Goal: Task Accomplishment & Management: Manage account settings

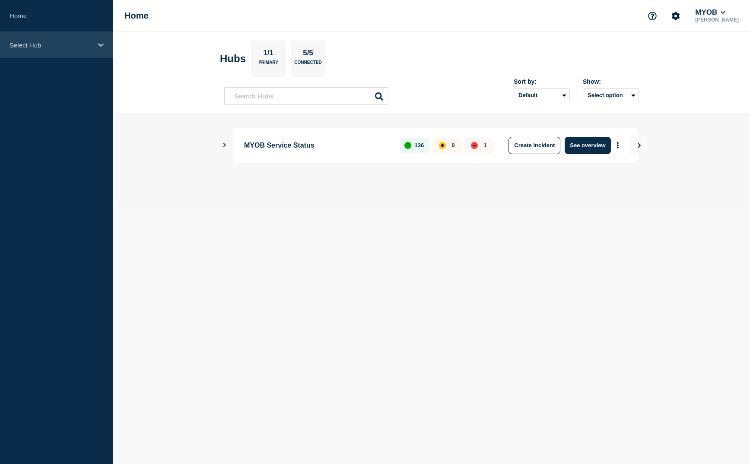
click at [59, 51] on div "Select Hub" at bounding box center [56, 45] width 113 height 26
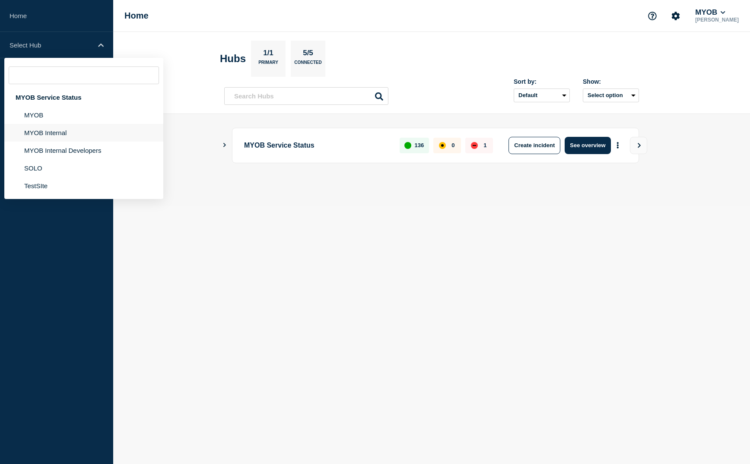
click at [63, 133] on li "MYOB Internal" at bounding box center [83, 133] width 159 height 18
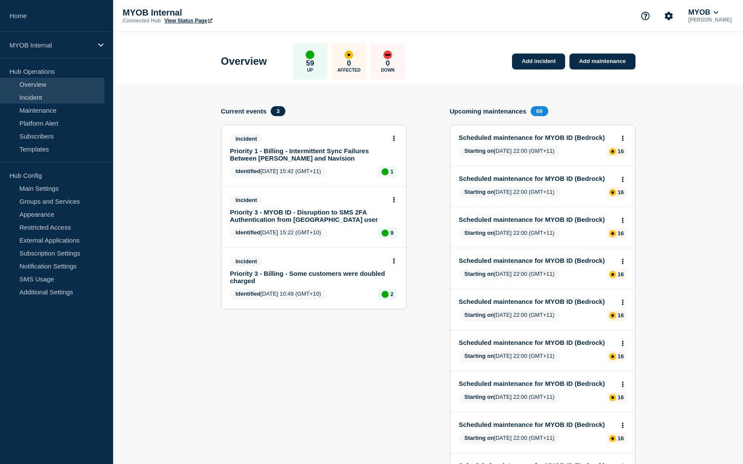
click at [54, 96] on link "Incident" at bounding box center [52, 97] width 104 height 13
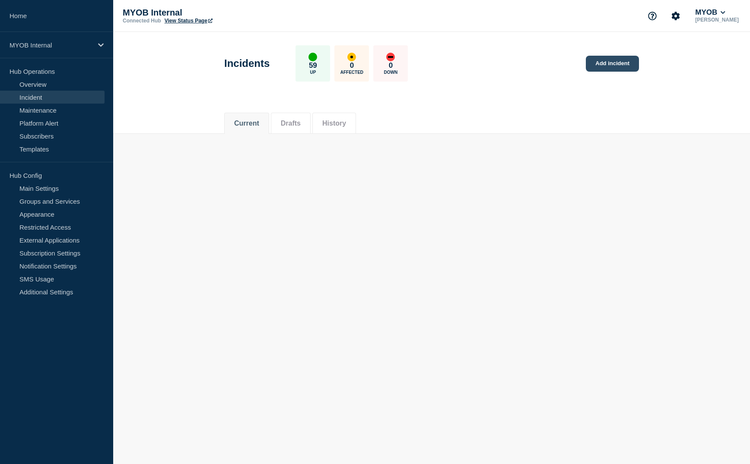
click at [618, 66] on link "Add incident" at bounding box center [611, 64] width 53 height 16
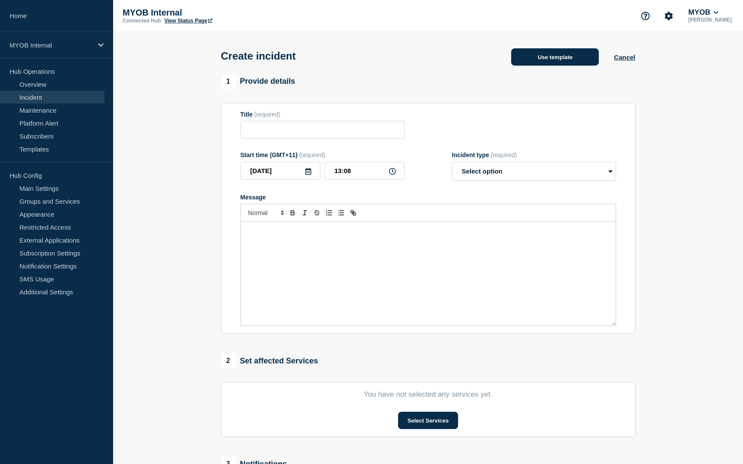
click at [565, 63] on button "Use template" at bounding box center [555, 56] width 88 height 17
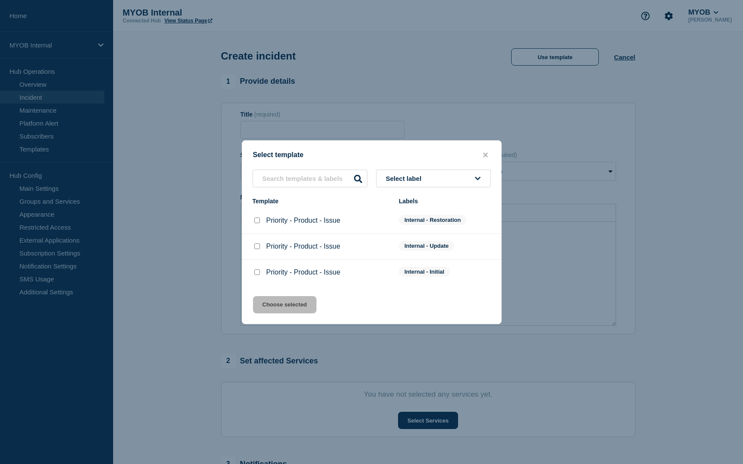
click at [256, 272] on input "Priority - Product - Issue checkbox" at bounding box center [257, 272] width 6 height 6
checkbox input "true"
click at [273, 300] on button "Choose selected" at bounding box center [284, 304] width 63 height 17
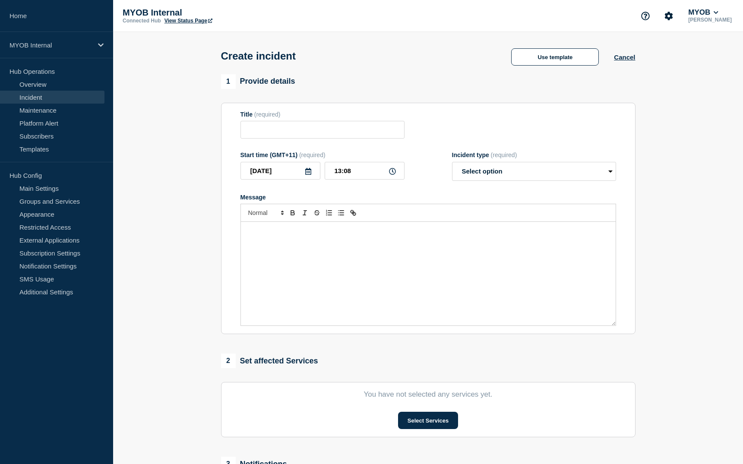
type input "Priority - Product - Issue"
select select "investigating"
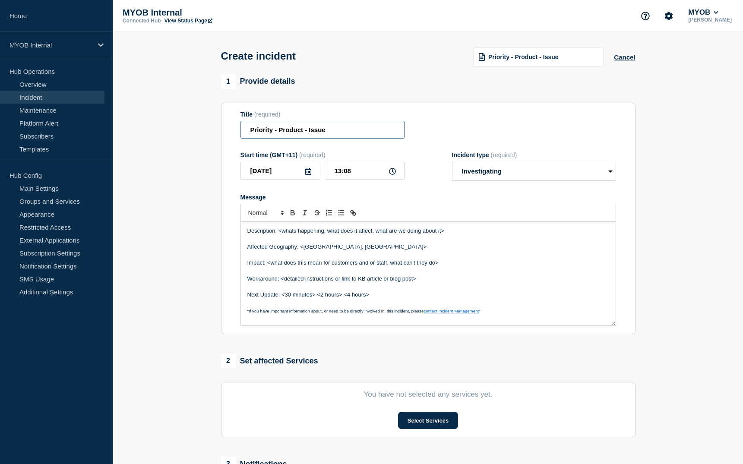
click at [273, 132] on input "Priority - Product - Issue" at bounding box center [322, 130] width 164 height 18
click at [308, 133] on input "Priority 3 - Product - Issue" at bounding box center [322, 130] width 164 height 18
click at [378, 127] on input "Priority 3 - Email Service - Issue" at bounding box center [322, 130] width 164 height 18
type input "Priority 3 - Email Service - mail delivery is not working"
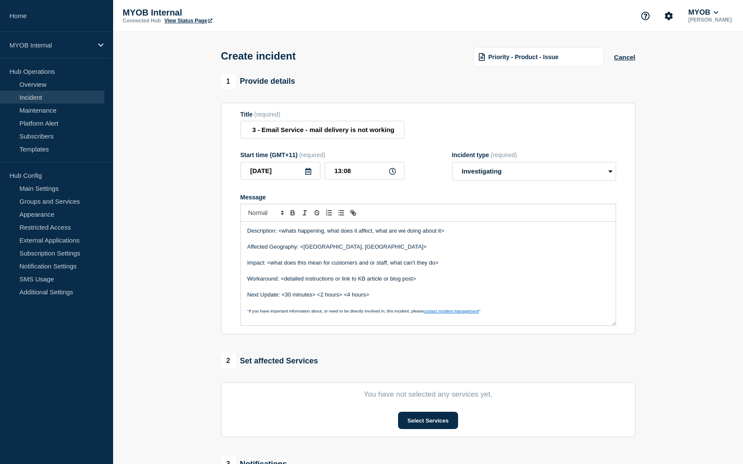
scroll to position [0, 0]
drag, startPoint x: 466, startPoint y: 234, endPoint x: 278, endPoint y: 231, distance: 187.8
click at [278, 231] on p "Description: <whats happening, what does it affect, what are we doing about it>" at bounding box center [428, 231] width 362 height 8
click at [360, 231] on p "Description:" at bounding box center [428, 231] width 362 height 8
drag, startPoint x: 564, startPoint y: 225, endPoint x: 565, endPoint y: 231, distance: 6.6
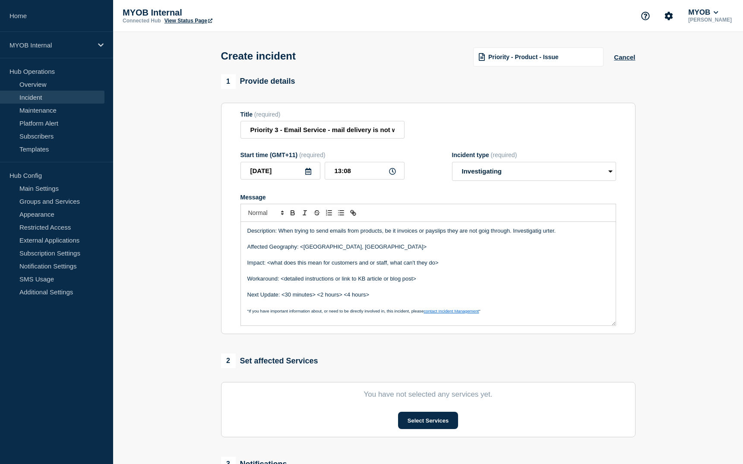
click at [564, 231] on div "Description: When trying to send emails from products, be it invoices or paysli…" at bounding box center [428, 274] width 375 height 104
drag, startPoint x: 566, startPoint y: 232, endPoint x: 279, endPoint y: 233, distance: 287.1
click at [279, 233] on p "Description: When trying to send emails from products, be it invoices or paysli…" at bounding box center [428, 231] width 362 height 8
copy p "When trying to send emails from products, be it invoices or payslips they are n…"
drag, startPoint x: 570, startPoint y: 234, endPoint x: 278, endPoint y: 230, distance: 292.3
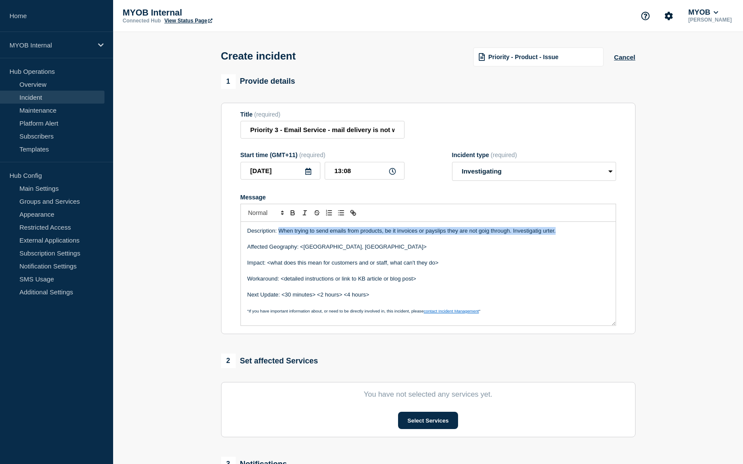
click at [278, 230] on p "Description: When trying to send emails from products, be it invoices or paysli…" at bounding box center [428, 231] width 362 height 8
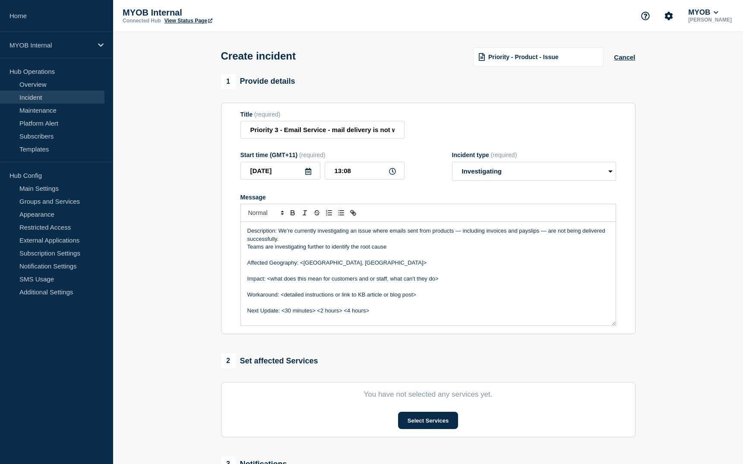
click at [371, 232] on p "Description: We’re currently investigating an issue where emails sent from prod…" at bounding box center [428, 235] width 362 height 16
click at [369, 241] on p "Description: We’re currently investigating a problem where emails sent from pro…" at bounding box center [428, 235] width 362 height 16
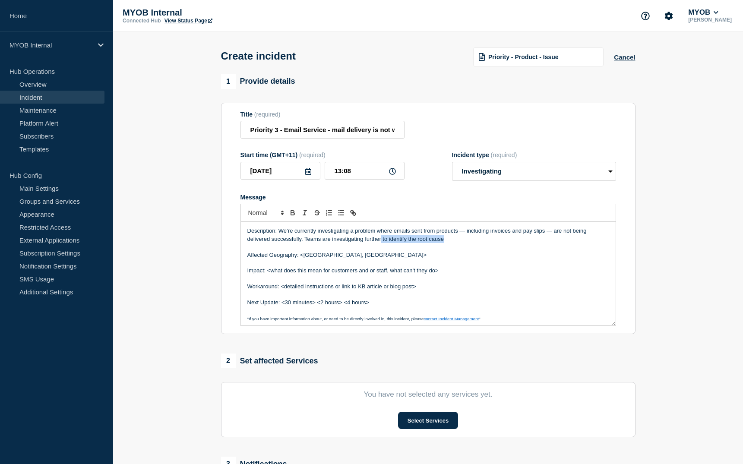
drag, startPoint x: 451, startPoint y: 240, endPoint x: 381, endPoint y: 238, distance: 70.0
click at [381, 238] on p "Description: We’re currently investigating a problem where emails sent from pro…" at bounding box center [428, 235] width 362 height 16
click at [380, 259] on p "Affected Geography: <[GEOGRAPHIC_DATA], [GEOGRAPHIC_DATA]>" at bounding box center [428, 255] width 362 height 8
click at [304, 258] on p "Affected Geography: <[GEOGRAPHIC_DATA], [GEOGRAPHIC_DATA]" at bounding box center [428, 255] width 362 height 8
drag, startPoint x: 445, startPoint y: 275, endPoint x: 268, endPoint y: 275, distance: 176.6
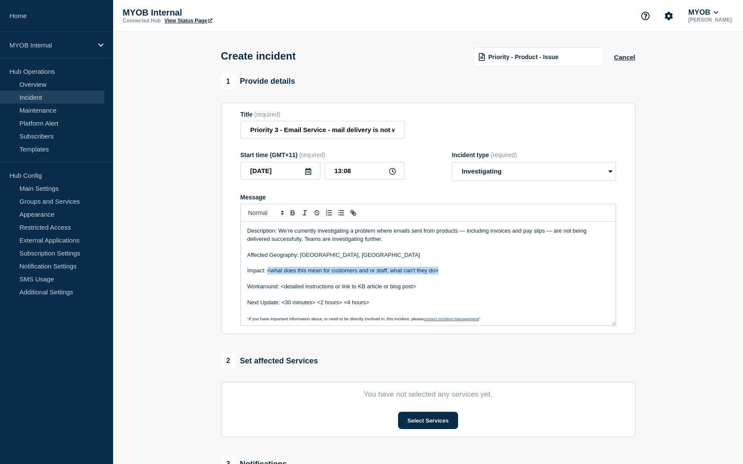
click at [268, 275] on p "Impact: <what does this mean for customers and or staff, what can't they do>" at bounding box center [428, 271] width 362 height 8
drag, startPoint x: 441, startPoint y: 292, endPoint x: 282, endPoint y: 287, distance: 158.6
click at [282, 287] on div "Description: We’re currently investigating a problem where emails sent from pro…" at bounding box center [428, 274] width 375 height 104
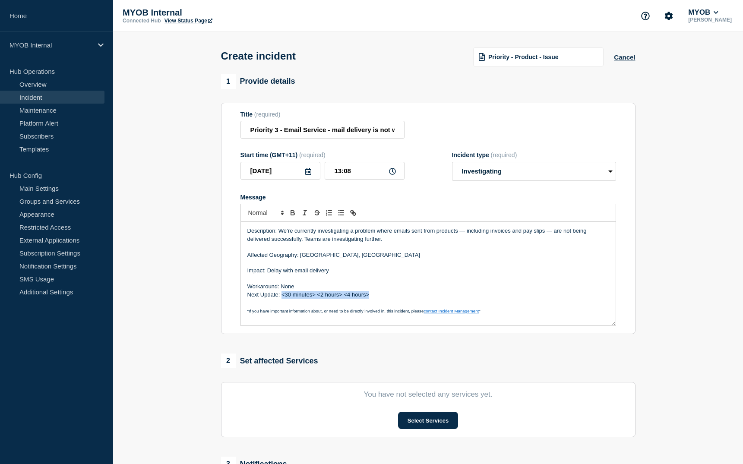
drag, startPoint x: 381, startPoint y: 298, endPoint x: 281, endPoint y: 298, distance: 99.7
click at [281, 298] on p "Next Update: <30 minutes> <2 hours> <4 hours>" at bounding box center [428, 295] width 362 height 8
click at [284, 296] on p "Next Update: $ hours" at bounding box center [428, 295] width 362 height 8
click at [310, 288] on p "Workaround: None" at bounding box center [428, 287] width 362 height 8
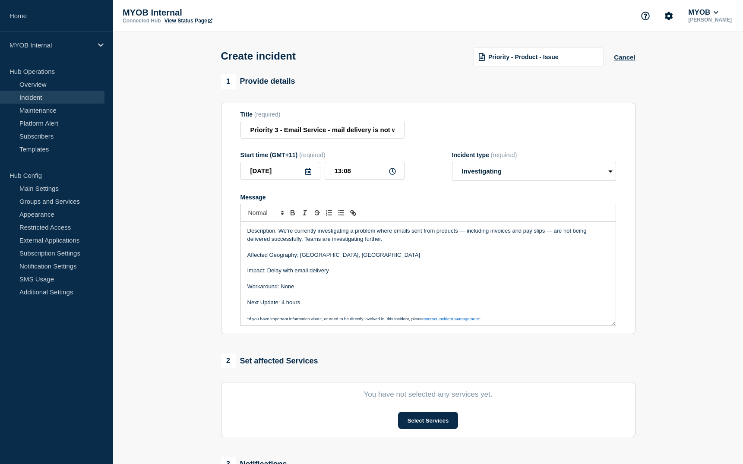
scroll to position [2, 0]
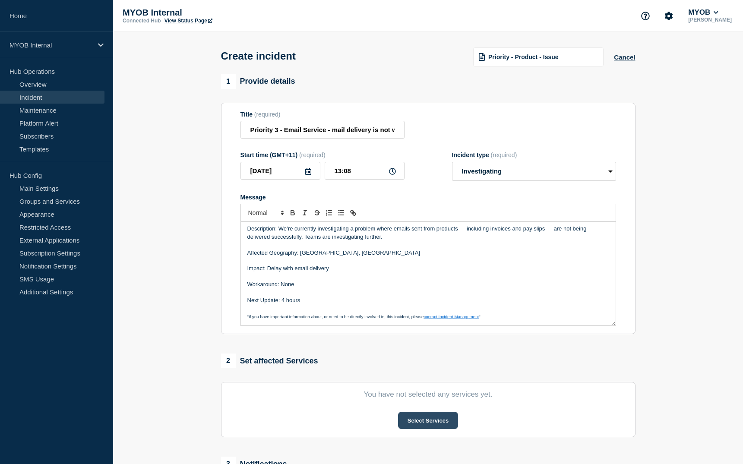
click at [435, 422] on button "Select Services" at bounding box center [428, 420] width 60 height 17
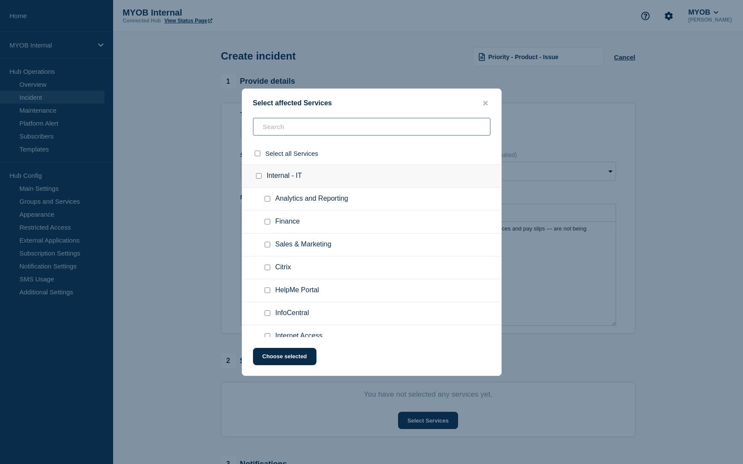
click at [360, 128] on input "text" at bounding box center [371, 127] width 237 height 18
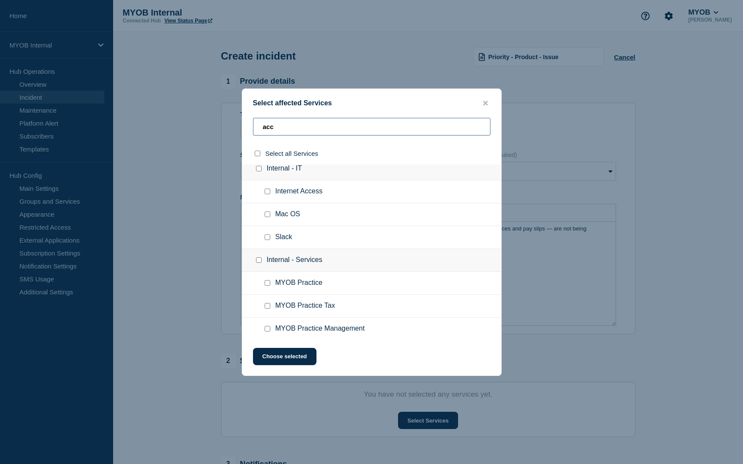
scroll to position [0, 0]
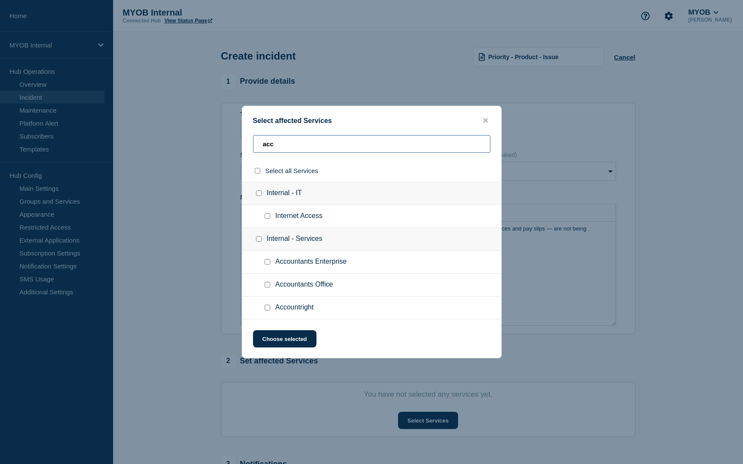
type input "acc"
click at [269, 308] on input "Accountright checkbox" at bounding box center [268, 308] width 6 height 6
checkbox input "true"
drag, startPoint x: 316, startPoint y: 144, endPoint x: 246, endPoint y: 143, distance: 70.8
click at [246, 143] on div "acc" at bounding box center [371, 147] width 259 height 25
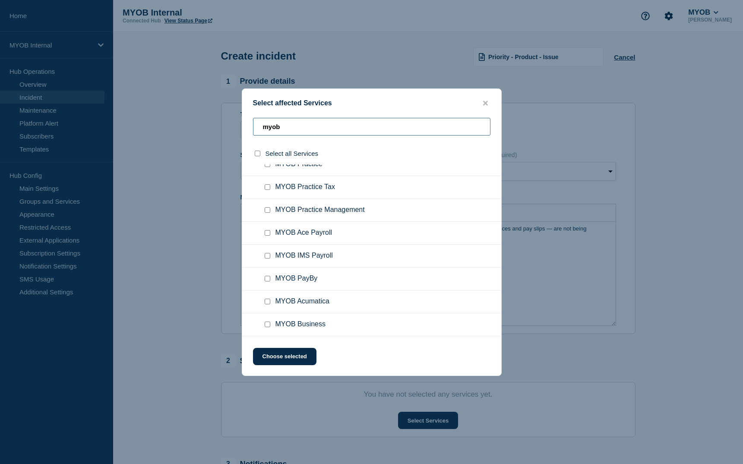
scroll to position [130, 0]
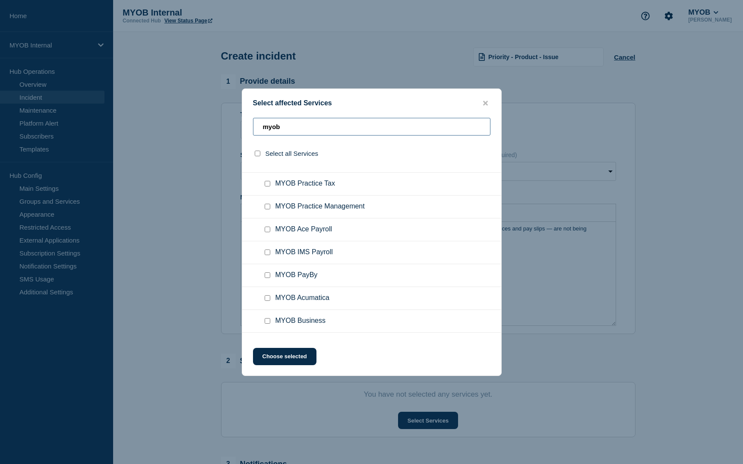
type input "myob"
click at [265, 320] on input "MYOB Business checkbox" at bounding box center [268, 321] width 6 height 6
checkbox input "true"
drag, startPoint x: 318, startPoint y: 124, endPoint x: 190, endPoint y: 117, distance: 128.9
click at [190, 117] on div "Select affected Services myob Select all Services Internal - Services MYOB Assi…" at bounding box center [371, 232] width 743 height 464
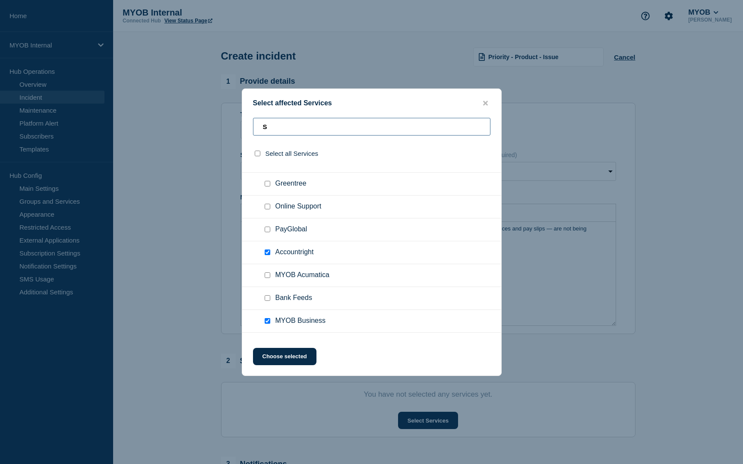
scroll to position [0, 0]
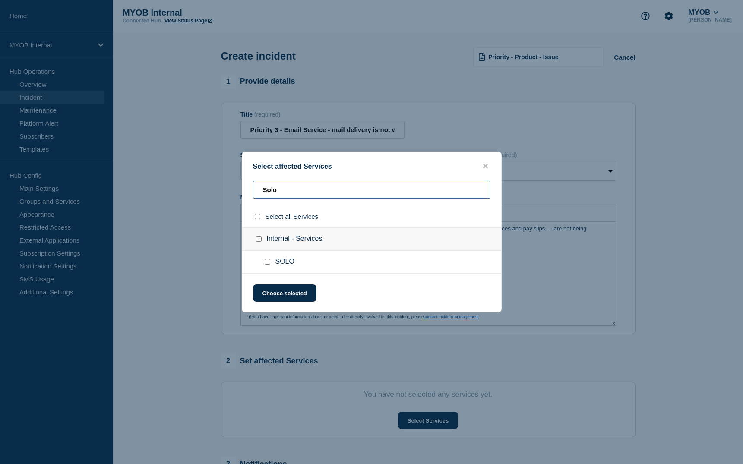
type input "Solo"
click at [267, 262] on input "SOLO checkbox" at bounding box center [268, 262] width 6 height 6
checkbox input "true"
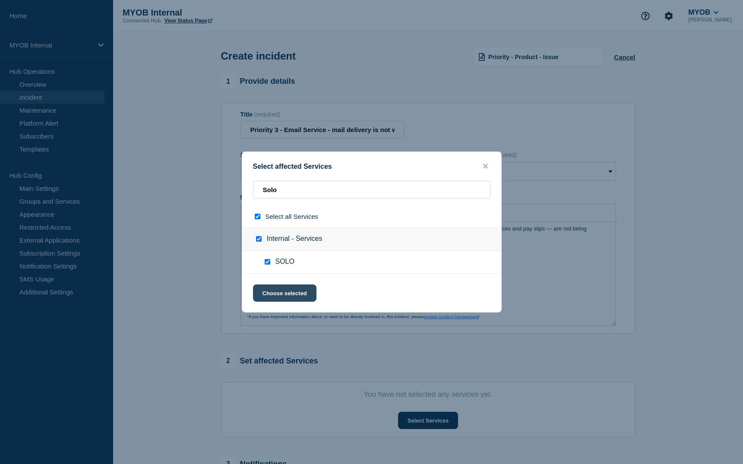
click at [293, 297] on button "Choose selected" at bounding box center [284, 293] width 63 height 17
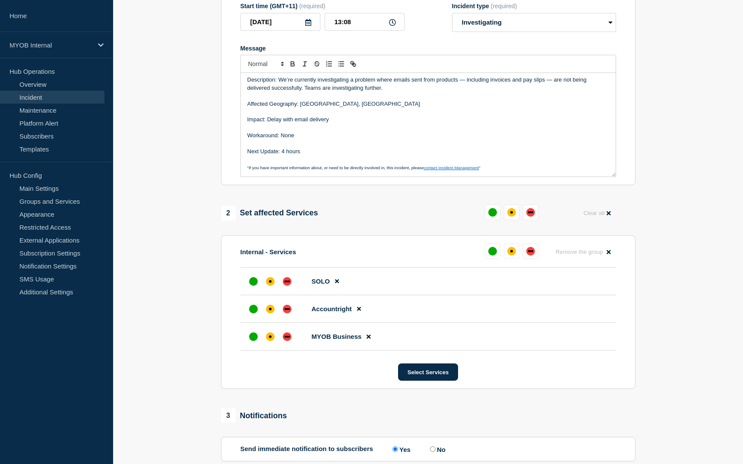
scroll to position [173, 0]
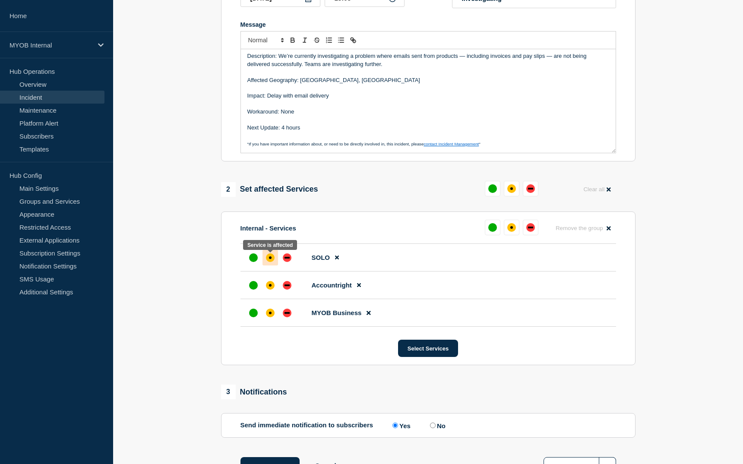
click at [274, 264] on div at bounding box center [271, 258] width 16 height 16
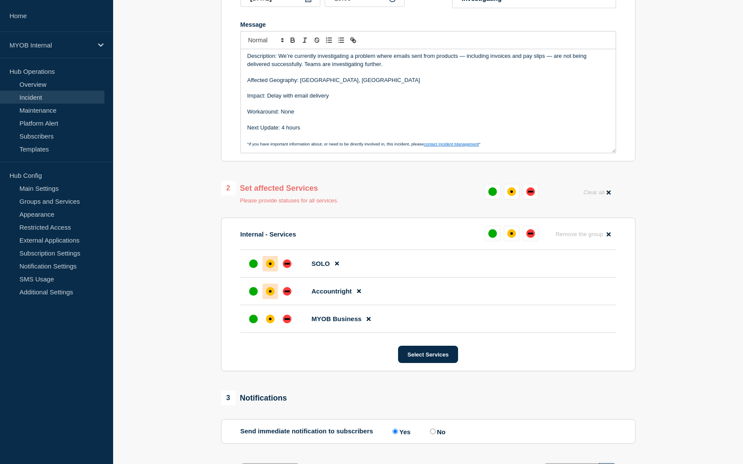
click at [270, 293] on div "affected" at bounding box center [270, 291] width 3 height 3
click at [270, 323] on div "affected" at bounding box center [270, 319] width 9 height 9
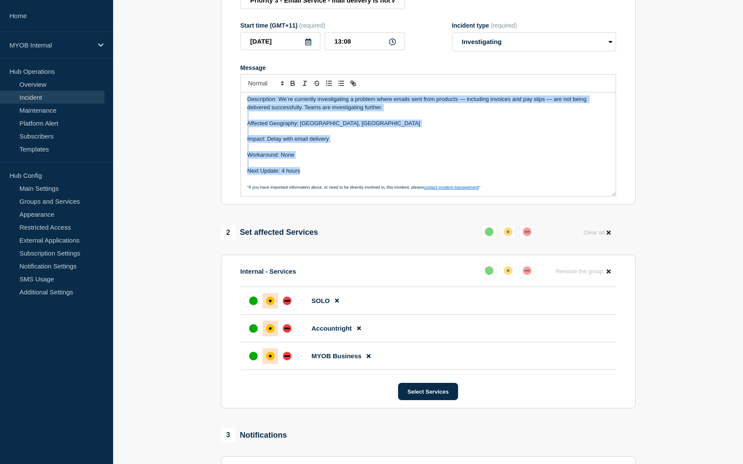
scroll to position [0, 0]
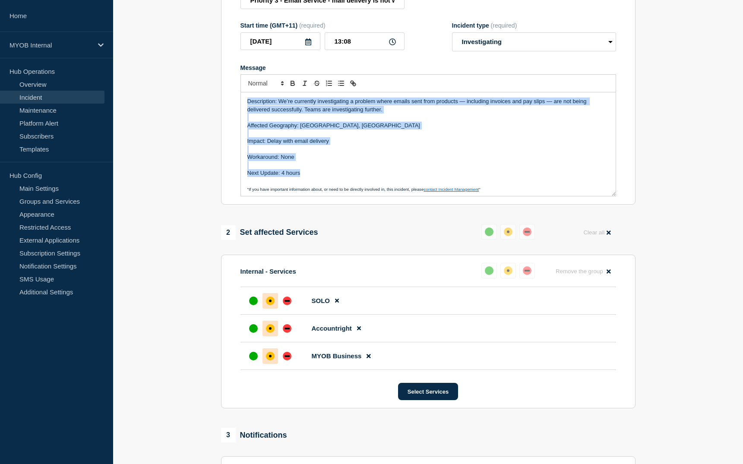
drag, startPoint x: 310, startPoint y: 170, endPoint x: 229, endPoint y: 94, distance: 110.9
click at [229, 94] on section "Title (required) Priority 3 - Email Service - mail delivery is not working Star…" at bounding box center [428, 89] width 414 height 232
copy div "Description: We’re currently investigating a problem where emails sent from pro…"
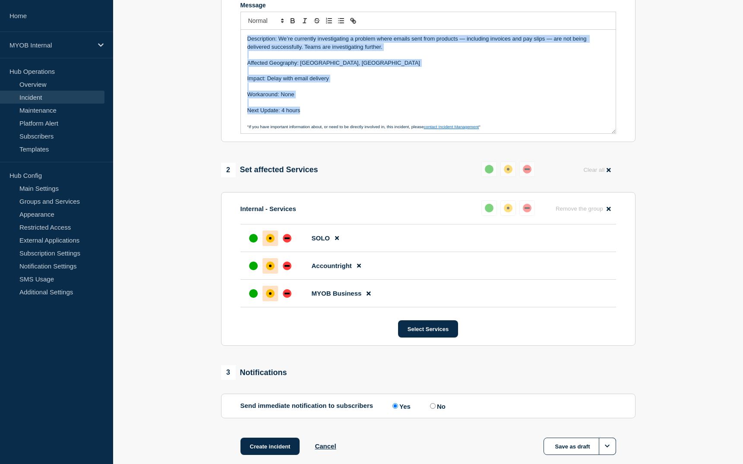
scroll to position [216, 0]
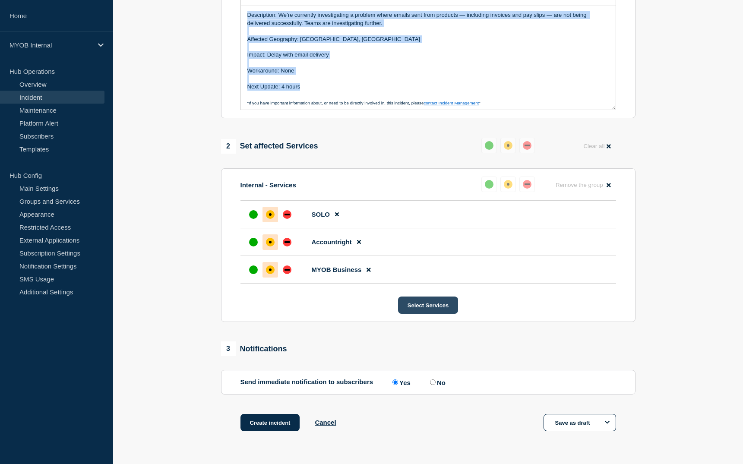
click at [440, 307] on button "Select Services" at bounding box center [428, 305] width 60 height 17
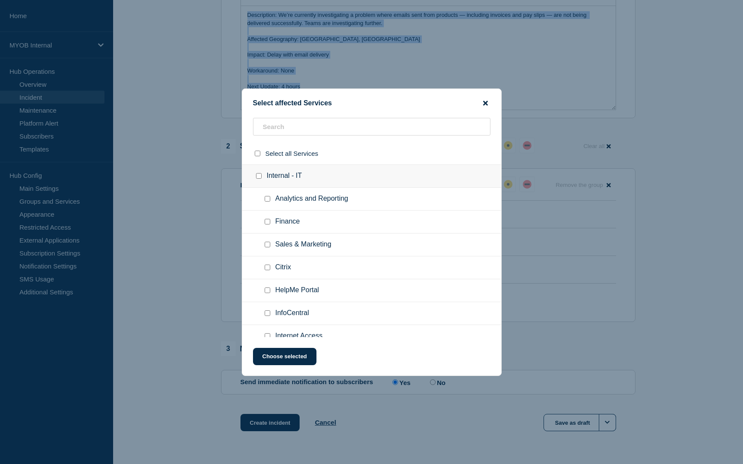
click at [487, 104] on icon "close button" at bounding box center [485, 103] width 5 height 5
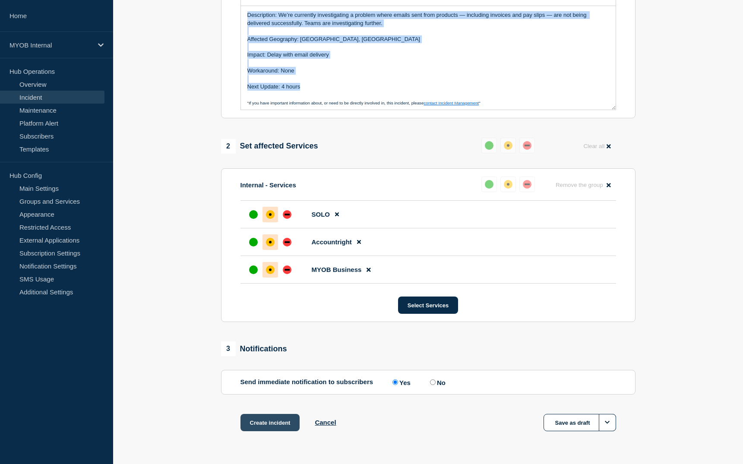
click at [267, 429] on button "Create incident" at bounding box center [270, 422] width 60 height 17
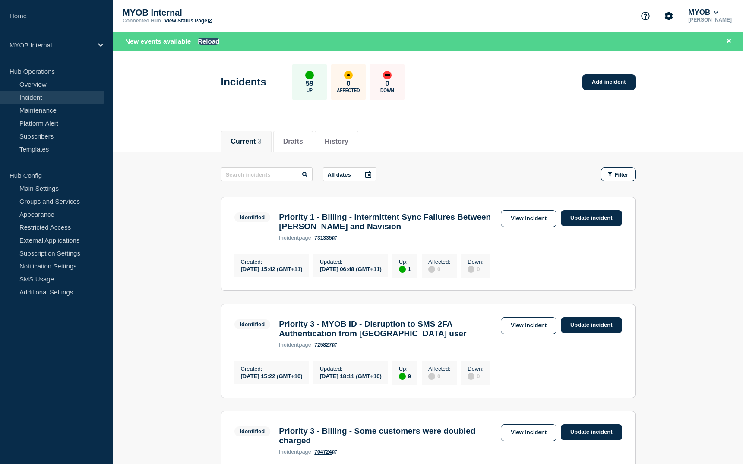
click at [212, 42] on button "Reload" at bounding box center [209, 41] width 22 height 7
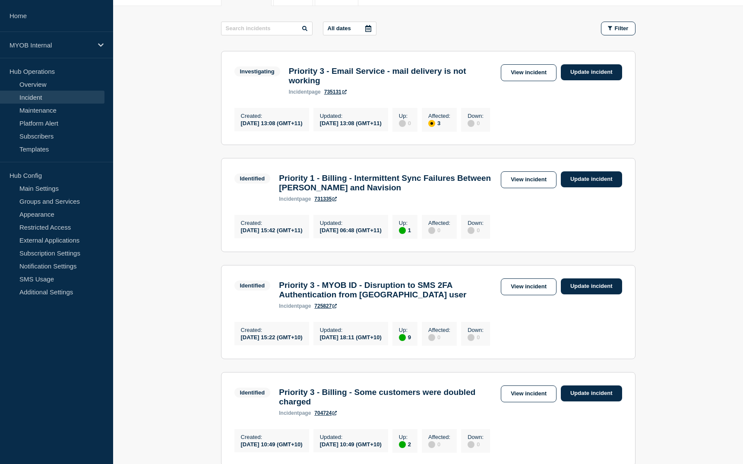
scroll to position [130, 0]
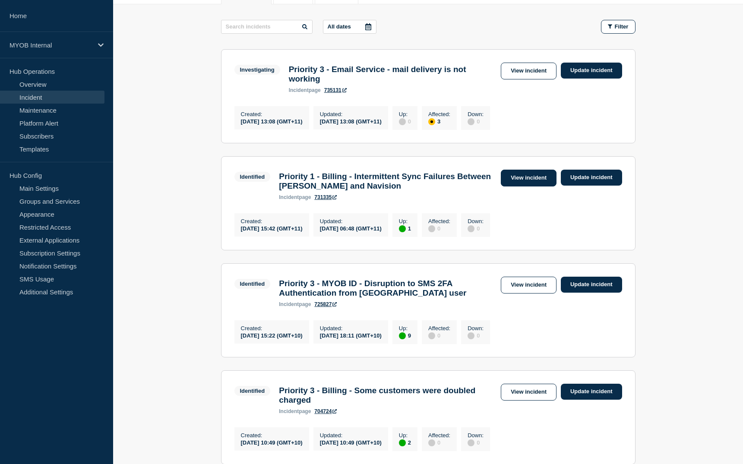
click at [535, 184] on link "View incident" at bounding box center [529, 178] width 56 height 17
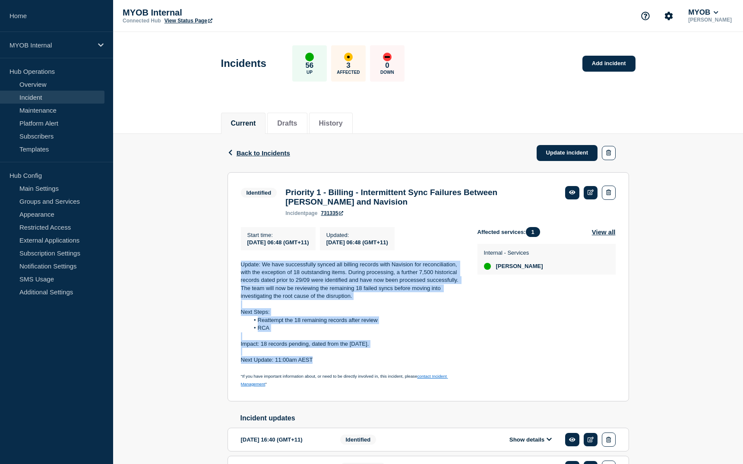
drag, startPoint x: 329, startPoint y: 367, endPoint x: 236, endPoint y: 270, distance: 134.4
click at [236, 270] on section "Identified Priority 1 - Billing - Intermittent Sync Failures Between [PERSON_NA…" at bounding box center [429, 286] width 402 height 229
drag, startPoint x: 236, startPoint y: 270, endPoint x: 265, endPoint y: 278, distance: 30.4
copy div "Update: We have successfully synced all billing records with Navision for recon…"
click at [544, 147] on link "Update incident" at bounding box center [567, 153] width 61 height 16
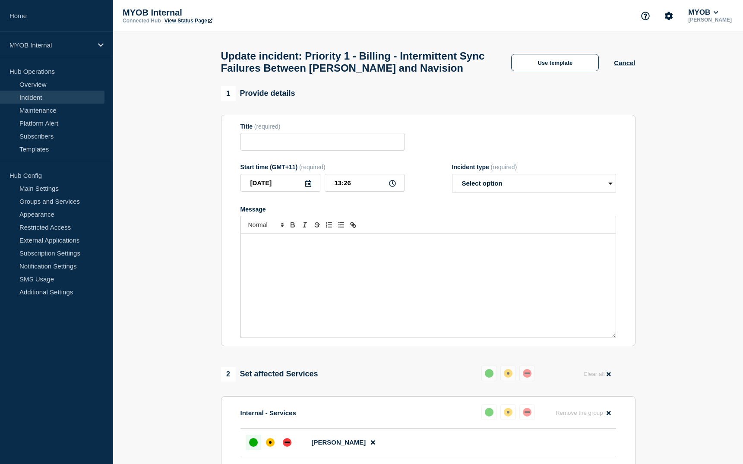
type input "Priority 1 - Billing - Intermittent Sync Failures Between [PERSON_NAME] and Nav…"
click at [548, 182] on select "Select option Investigating Identified Monitoring Resolved" at bounding box center [534, 183] width 164 height 19
select select "resolved"
click at [452, 178] on select "Select option Investigating Identified Monitoring Resolved" at bounding box center [534, 183] width 164 height 19
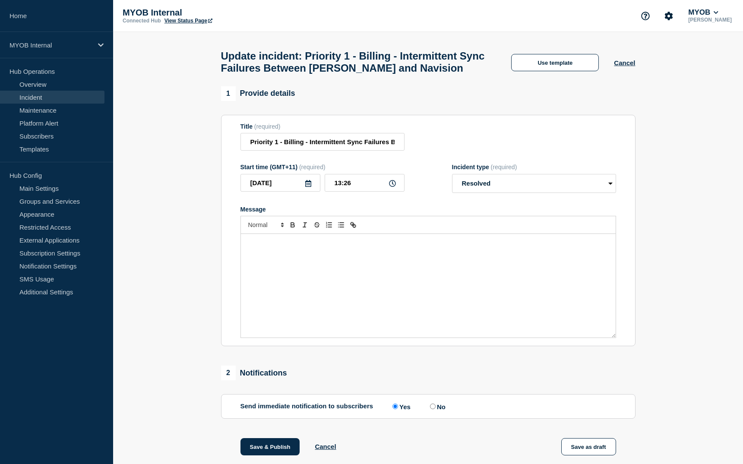
click at [396, 278] on div "Message" at bounding box center [428, 286] width 375 height 104
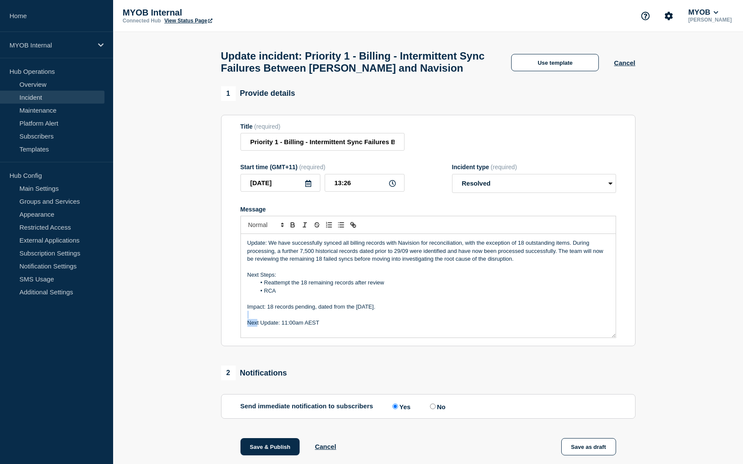
drag, startPoint x: 345, startPoint y: 322, endPoint x: 256, endPoint y: 323, distance: 88.5
click at [256, 323] on div "Update: We have successfully synced all billing records with Navision for recon…" at bounding box center [428, 286] width 375 height 104
click at [337, 327] on p "Next Update: 11:00am AEST" at bounding box center [428, 323] width 362 height 8
click at [616, 62] on button "Cancel" at bounding box center [624, 62] width 21 height 7
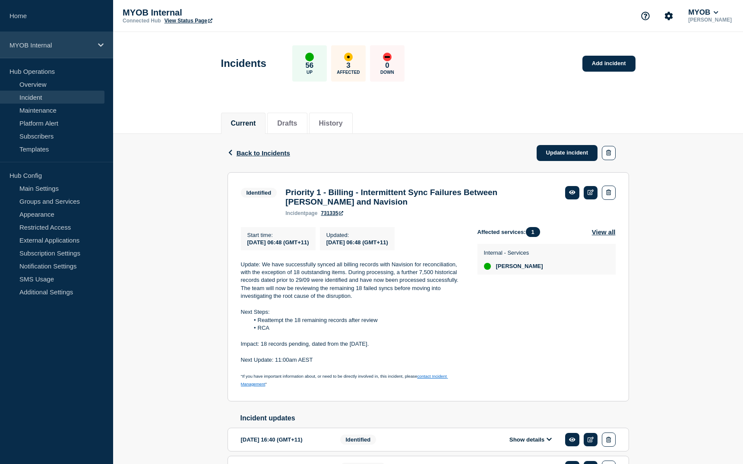
click at [80, 47] on p "MYOB Internal" at bounding box center [50, 44] width 83 height 7
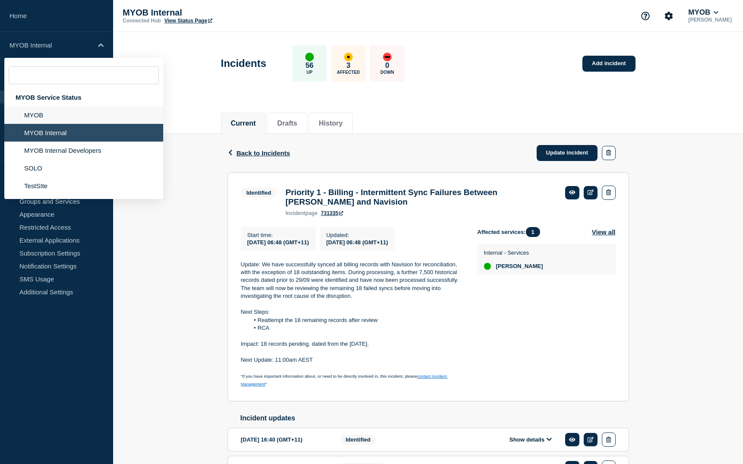
click at [48, 117] on li "MYOB" at bounding box center [83, 115] width 159 height 18
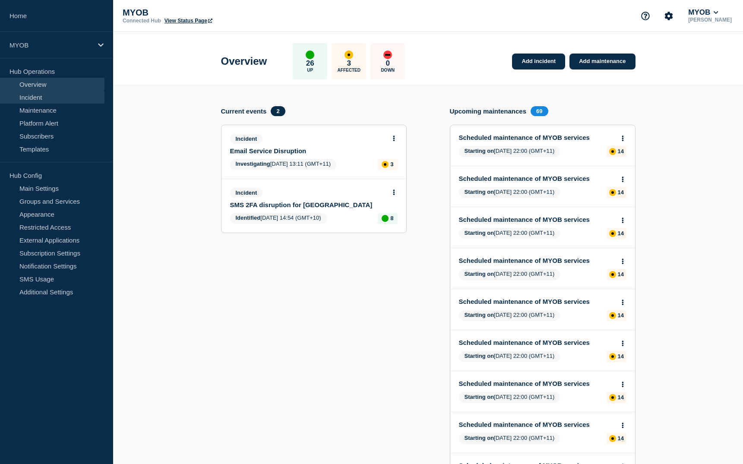
click at [37, 98] on link "Incident" at bounding box center [52, 97] width 104 height 13
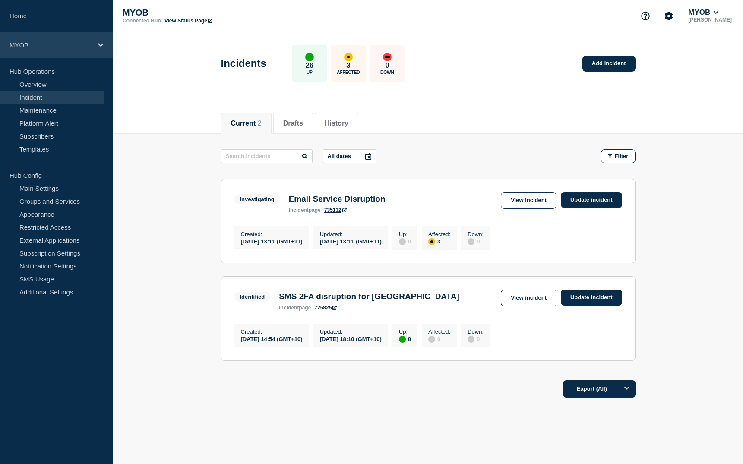
click at [100, 45] on icon at bounding box center [101, 44] width 6 height 3
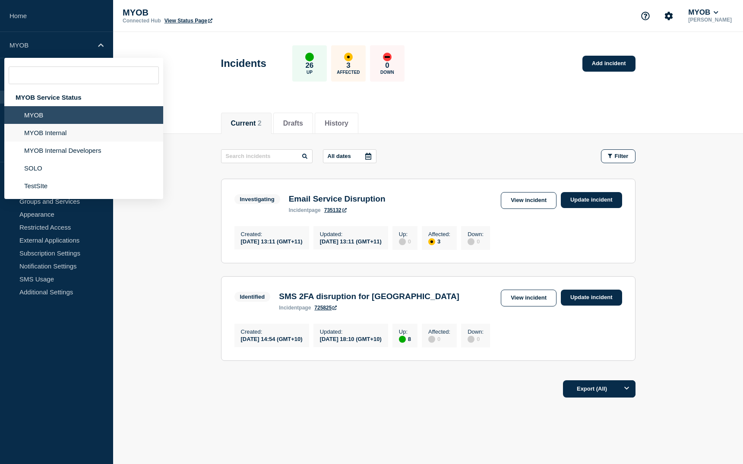
click at [66, 134] on li "MYOB Internal" at bounding box center [83, 133] width 159 height 18
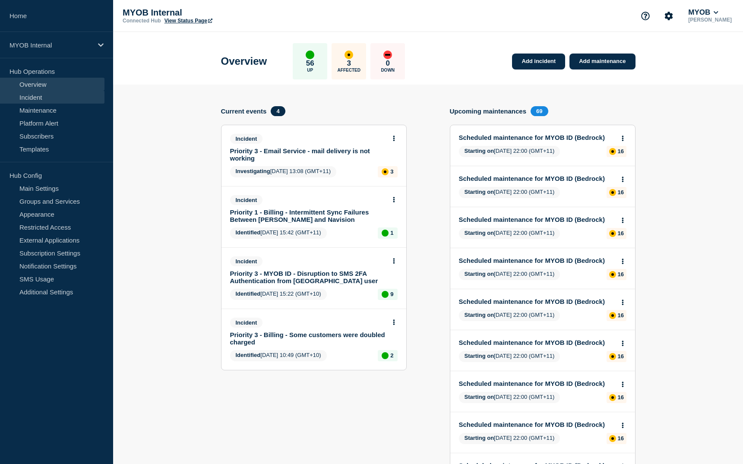
click at [62, 98] on link "Incident" at bounding box center [52, 97] width 104 height 13
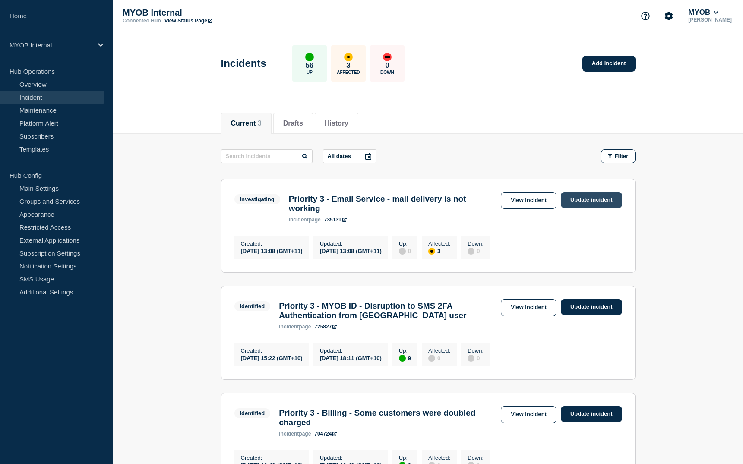
click at [599, 202] on link "Update incident" at bounding box center [591, 200] width 61 height 16
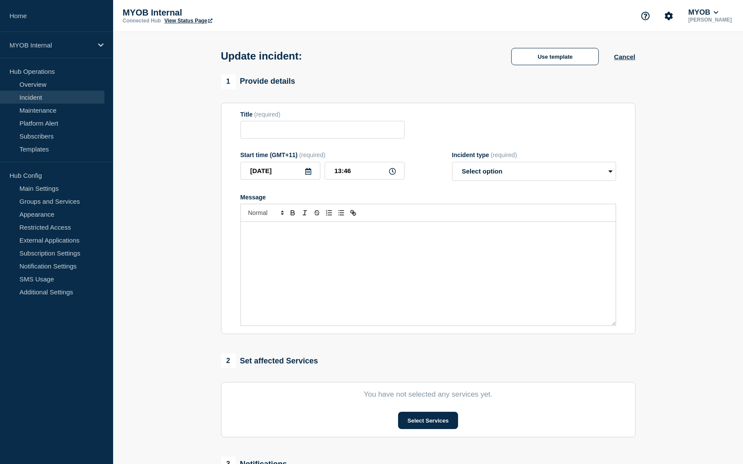
type input "Priority 3 - Email Service - mail delivery is not working"
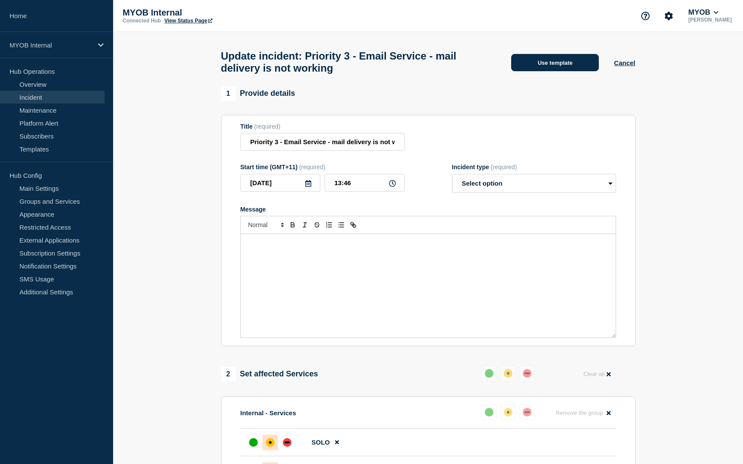
click at [570, 68] on button "Use template" at bounding box center [555, 62] width 88 height 17
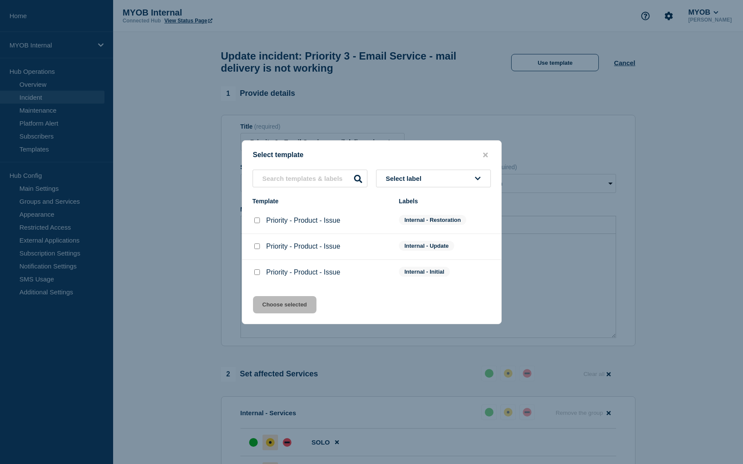
click at [256, 249] on input "Priority - Product - Issue checkbox" at bounding box center [257, 247] width 6 height 6
checkbox input "true"
click at [290, 306] on button "Choose selected" at bounding box center [284, 304] width 63 height 17
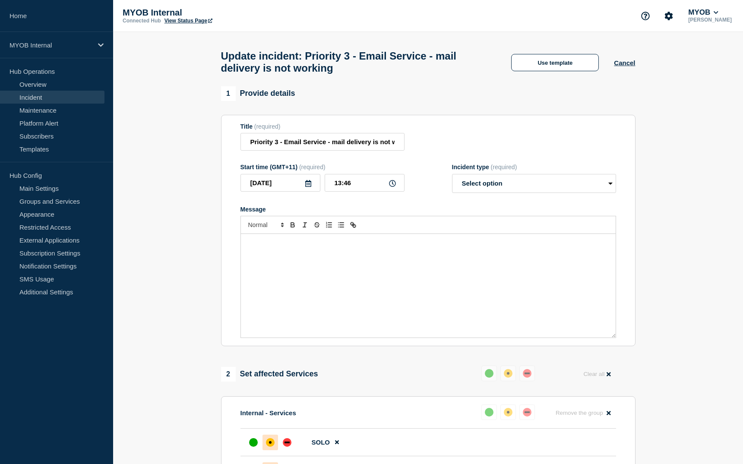
select select "identified"
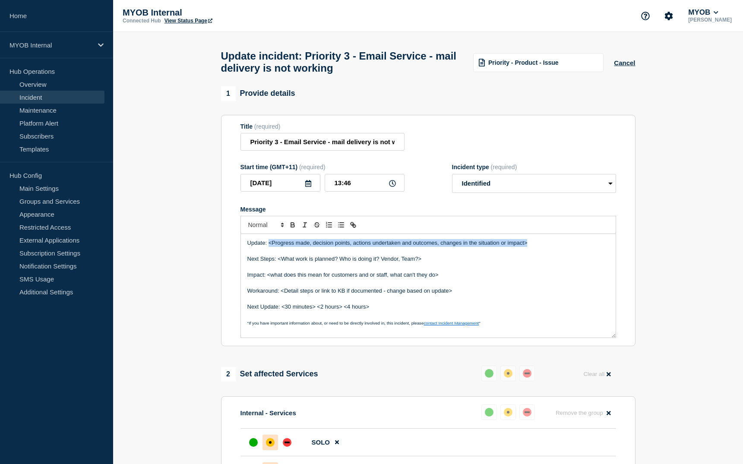
drag, startPoint x: 565, startPoint y: 247, endPoint x: 268, endPoint y: 245, distance: 297.1
click at [268, 245] on p "Update: <Progress made, decision points, actions undertaken and outcomes, chang…" at bounding box center [428, 243] width 362 height 8
click at [420, 241] on div "Update: team has scaled up the services, and we can see the Next Steps: <What w…" at bounding box center [428, 286] width 375 height 104
click at [272, 247] on p "Update: team has scaled up the services, and we can see the" at bounding box center [428, 243] width 362 height 8
click at [438, 247] on p "Update: Team has scaled up the services, and we can see the" at bounding box center [428, 243] width 362 height 8
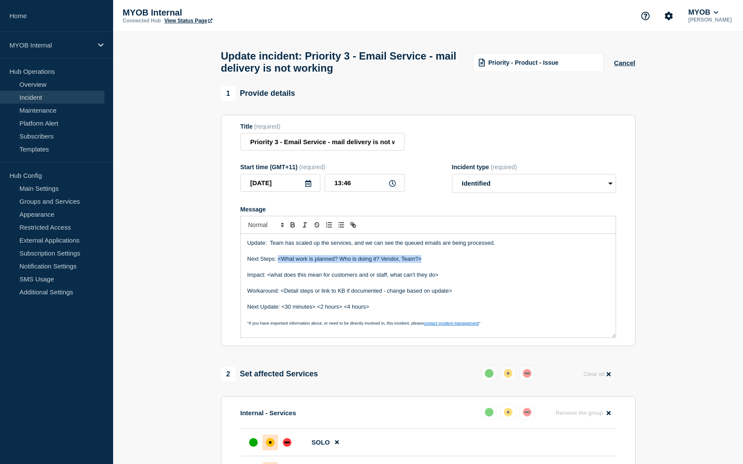
drag, startPoint x: 433, startPoint y: 266, endPoint x: 279, endPoint y: 266, distance: 154.1
click at [279, 263] on p "Next Steps: <What work is planned? Who is doing it? Vendor, Team?>" at bounding box center [428, 259] width 362 height 8
drag, startPoint x: 452, startPoint y: 281, endPoint x: 280, endPoint y: 285, distance: 172.3
click at [268, 279] on p "Impact: <what does this mean for customers and or staff, what can't they do>" at bounding box center [428, 275] width 362 height 8
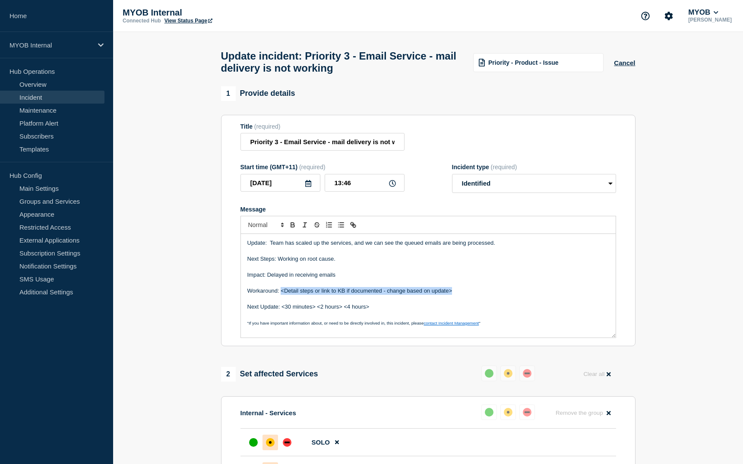
drag, startPoint x: 461, startPoint y: 295, endPoint x: 282, endPoint y: 294, distance: 179.6
click at [282, 294] on p "Workaround: <Detail steps or link to KB if documented - change based on update>" at bounding box center [428, 291] width 362 height 8
drag, startPoint x: 377, startPoint y: 310, endPoint x: 283, endPoint y: 310, distance: 93.7
click at [282, 310] on p "Next Update: <30 minutes> <2 hours> <4 hours>" at bounding box center [428, 307] width 362 height 8
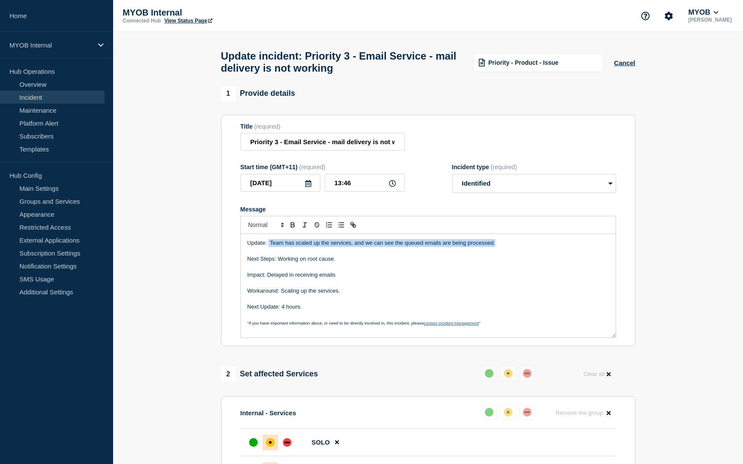
drag, startPoint x: 506, startPoint y: 249, endPoint x: 269, endPoint y: 247, distance: 237.1
click at [269, 247] on p "Update: Team has scaled up the services, and we can see the queued emails are b…" at bounding box center [428, 243] width 362 height 8
copy p "Team has scaled up the services, and we can see the queued emails are being pro…"
click at [481, 291] on p "Workaround: Scaling up the services." at bounding box center [428, 291] width 362 height 8
drag, startPoint x: 514, startPoint y: 245, endPoint x: 268, endPoint y: 249, distance: 246.1
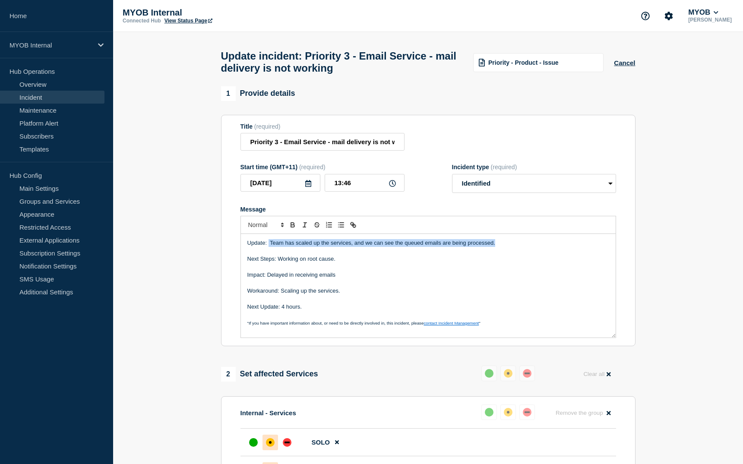
click at [268, 247] on p "Update: Team has scaled up the services, and we can see the queued emails are b…" at bounding box center [428, 243] width 362 height 8
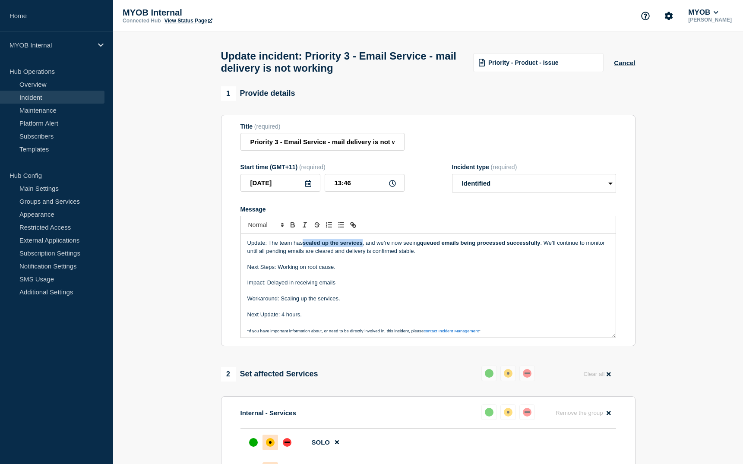
drag, startPoint x: 365, startPoint y: 249, endPoint x: 305, endPoint y: 246, distance: 60.1
click at [305, 246] on p "Update: The team has scaled up the services , and we’re now seeing queued email…" at bounding box center [428, 247] width 362 height 16
drag, startPoint x: 538, startPoint y: 249, endPoint x: 419, endPoint y: 249, distance: 119.2
click at [419, 246] on strong "queued emails being processed successfully" at bounding box center [477, 243] width 120 height 6
click at [426, 292] on p "Message" at bounding box center [428, 291] width 362 height 8
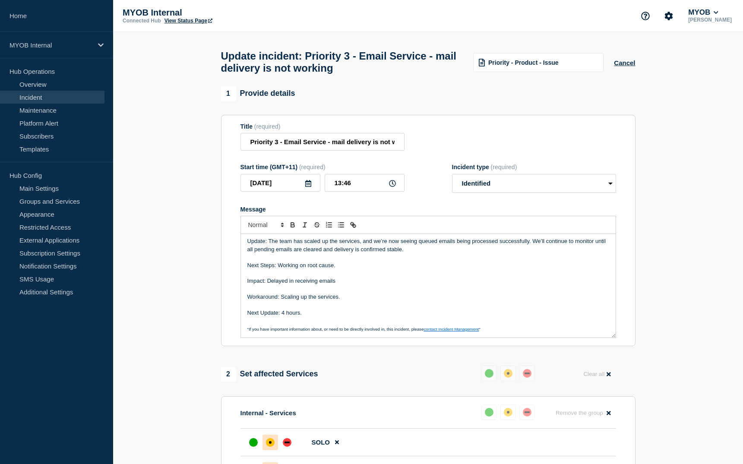
scroll to position [2, 0]
click at [560, 12] on div "MYOB Internal Connected Hub View Status Page MYOB [PERSON_NAME]" at bounding box center [428, 16] width 630 height 32
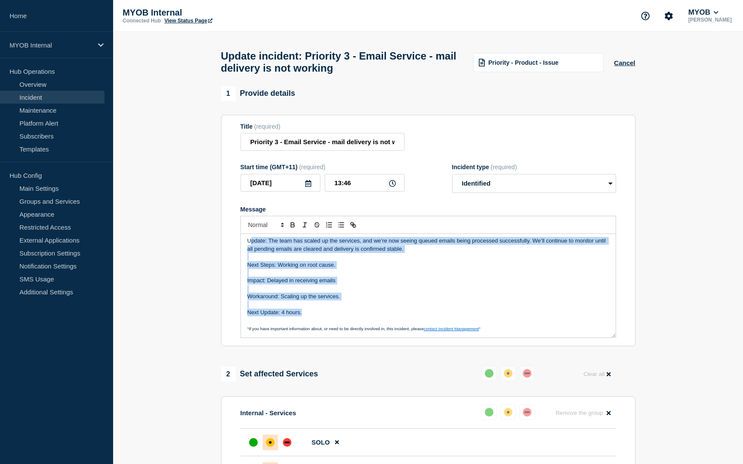
scroll to position [0, 0]
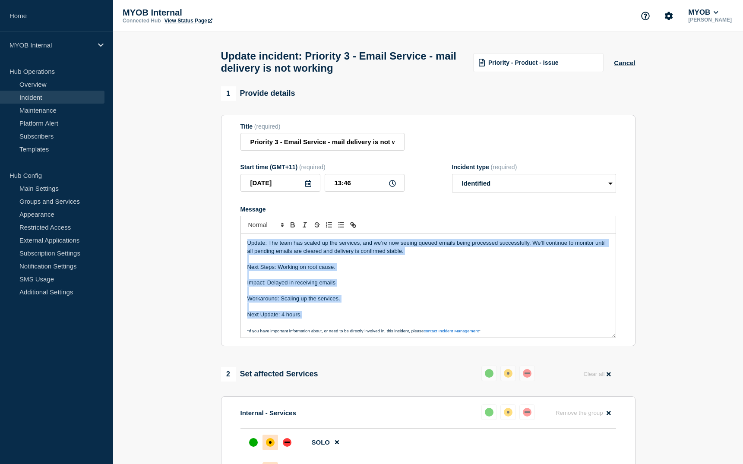
drag, startPoint x: 304, startPoint y: 320, endPoint x: 246, endPoint y: 242, distance: 97.8
click at [246, 242] on div "Update: The team has scaled up the services, and we’re now seeing queued emails…" at bounding box center [428, 286] width 375 height 104
copy div "Update: The team has scaled up the services, and we’re now seeing queued emails…"
click at [625, 66] on button "Cancel" at bounding box center [624, 62] width 21 height 7
